Goal: Information Seeking & Learning: Learn about a topic

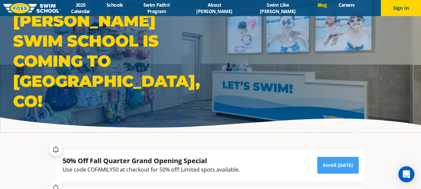
click at [312, 7] on link "Blog" at bounding box center [322, 5] width 21 height 6
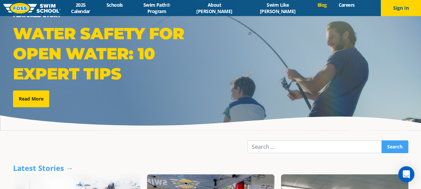
scroll to position [67, 0]
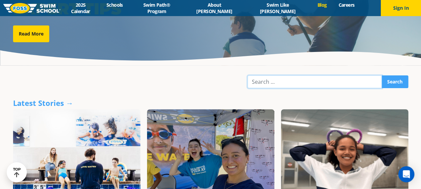
click at [260, 83] on input "Search" at bounding box center [315, 81] width 134 height 13
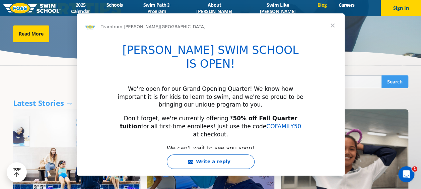
scroll to position [0, 0]
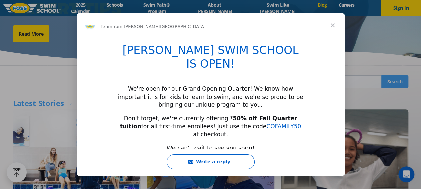
click at [335, 25] on span "Close" at bounding box center [333, 25] width 24 height 24
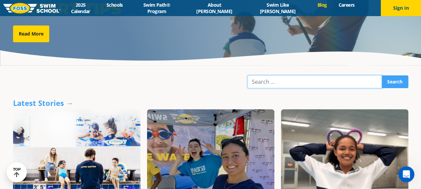
click at [290, 82] on input "Search" at bounding box center [315, 81] width 134 height 13
type input "treading water"
click at [382, 75] on input "Search" at bounding box center [395, 81] width 27 height 13
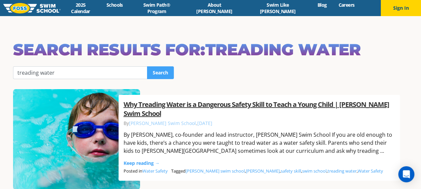
click at [240, 116] on link "Why Treading Water is a Dangerous Safety Skill to Teach a Young Child | [PERSON…" at bounding box center [257, 109] width 266 height 18
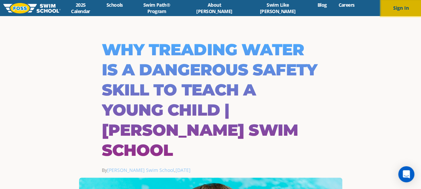
click at [397, 8] on button "Sign In" at bounding box center [401, 8] width 40 height 16
